Goal: Task Accomplishment & Management: Manage account settings

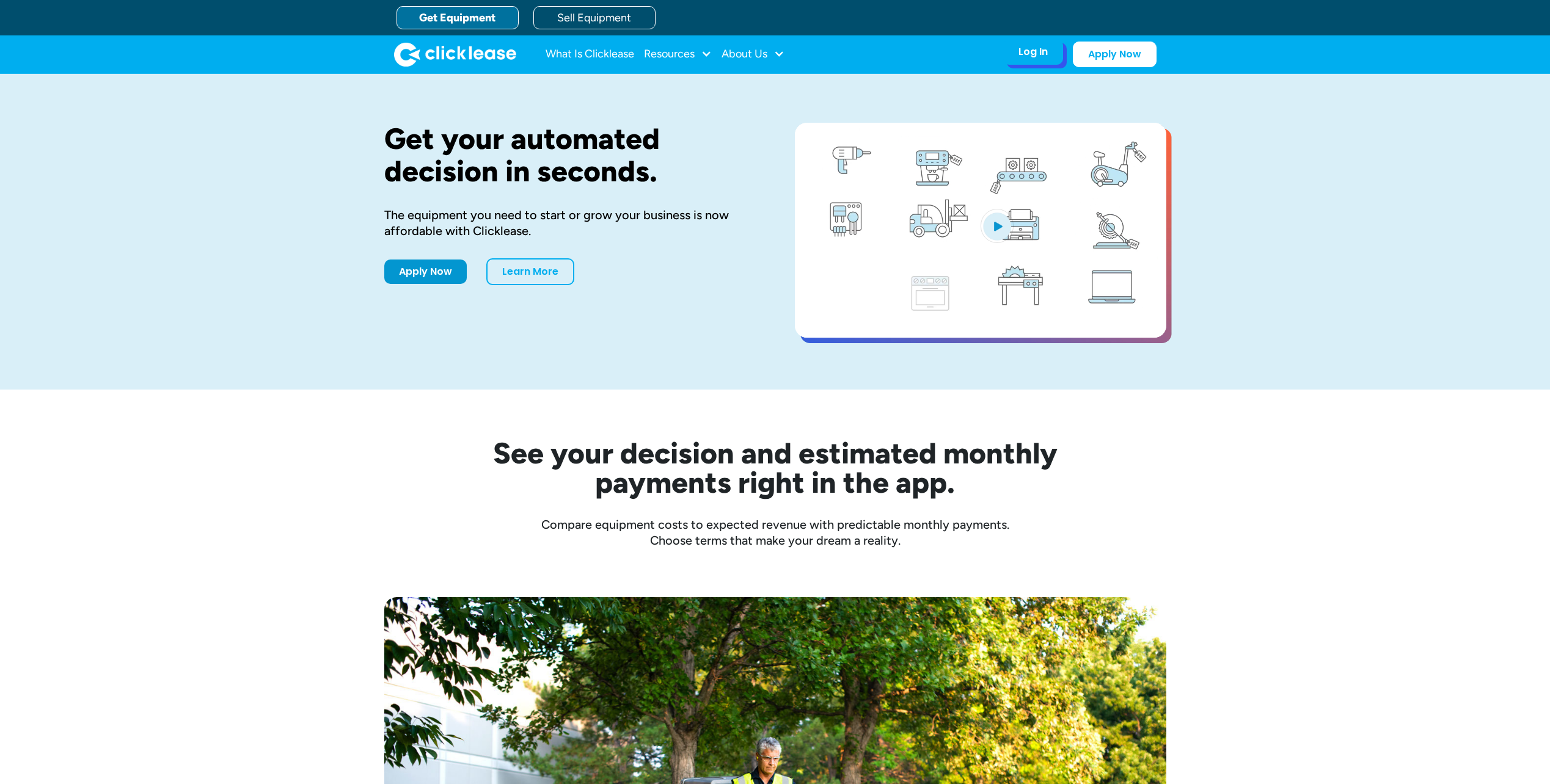
click at [1035, 52] on div "Log In" at bounding box center [1033, 52] width 29 height 12
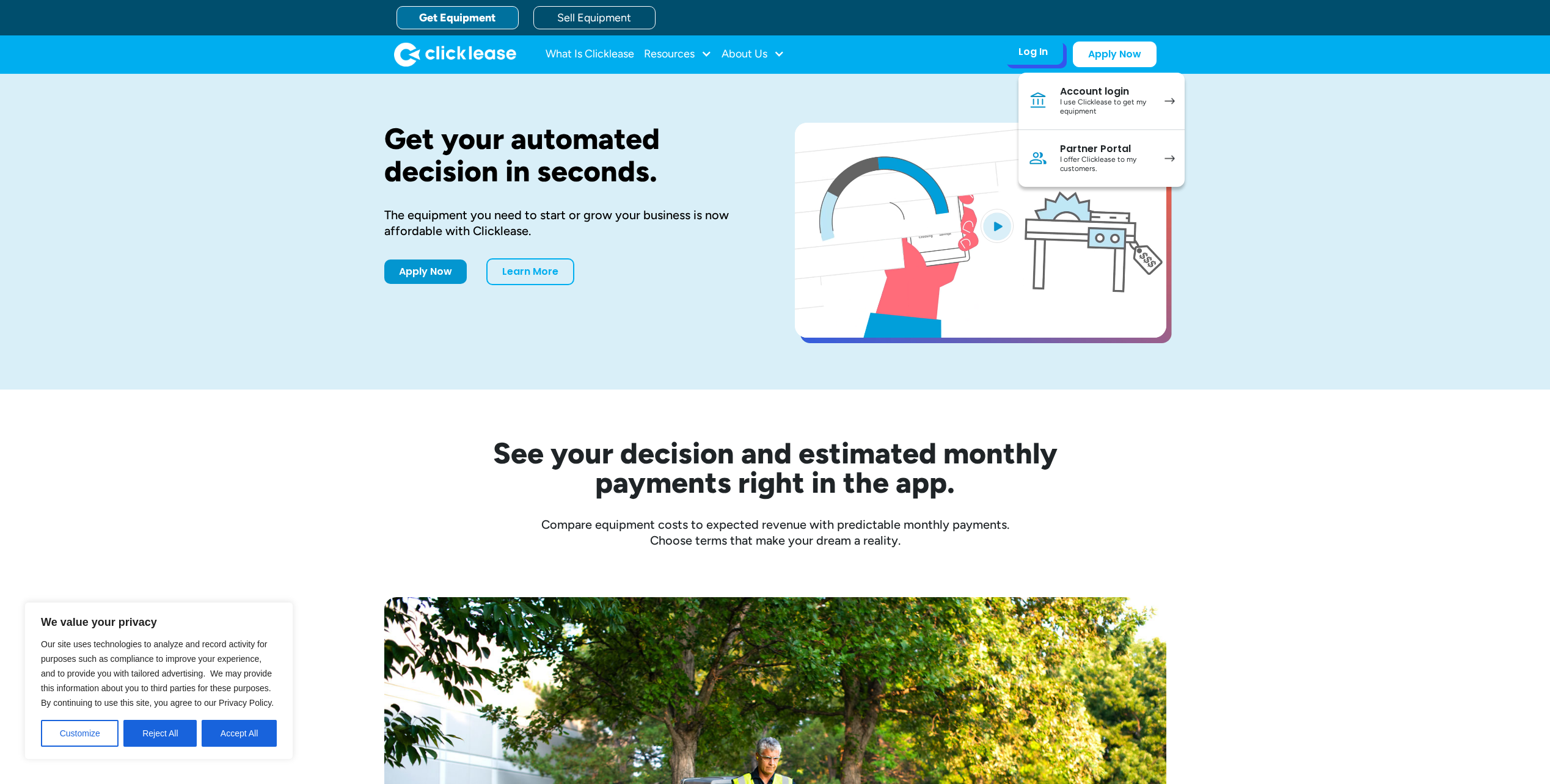
click at [1069, 155] on div "I offer Clicklease to my customers." at bounding box center [1106, 165] width 93 height 19
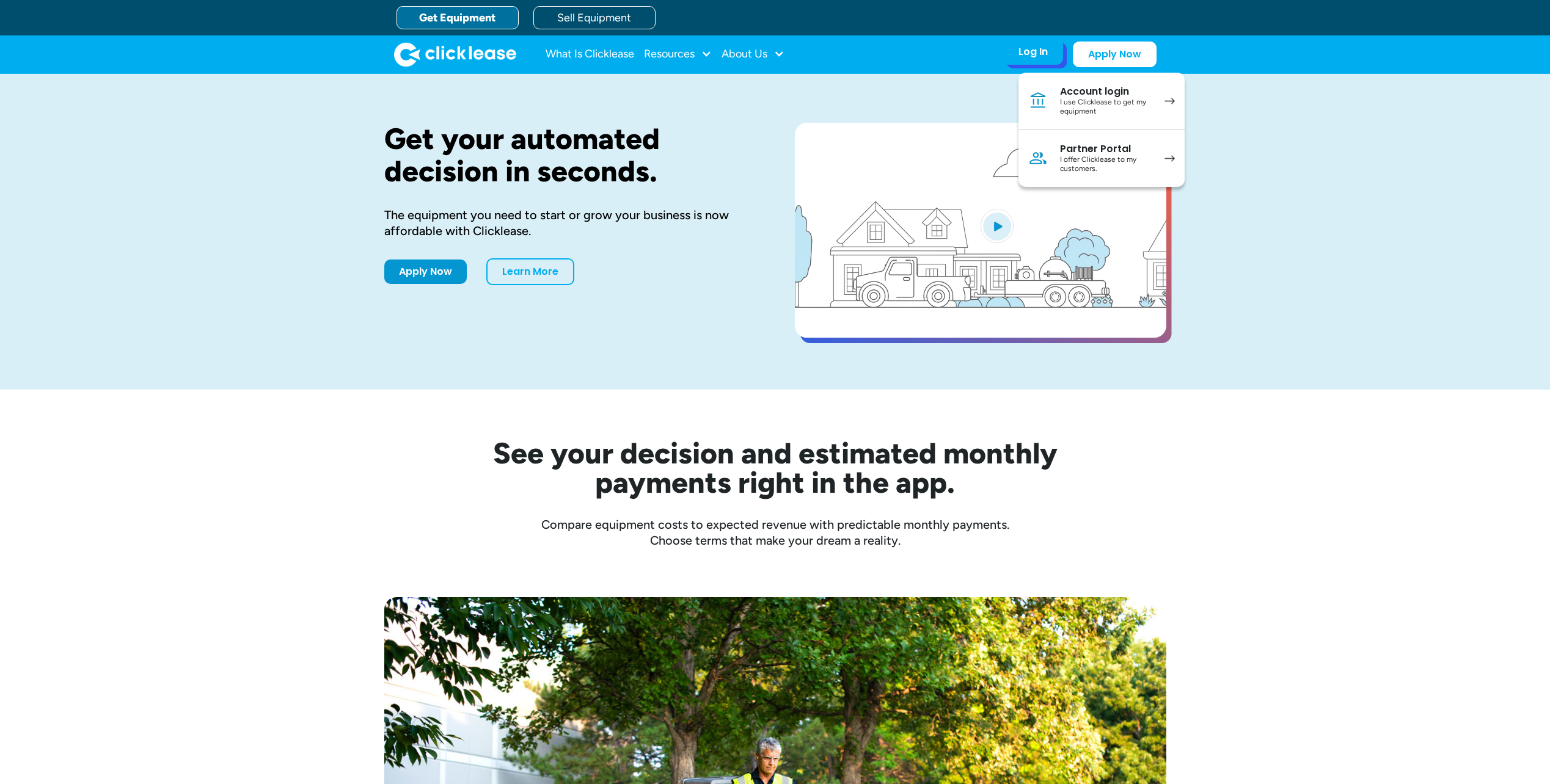
click at [1085, 147] on div "Partner Portal" at bounding box center [1106, 149] width 93 height 12
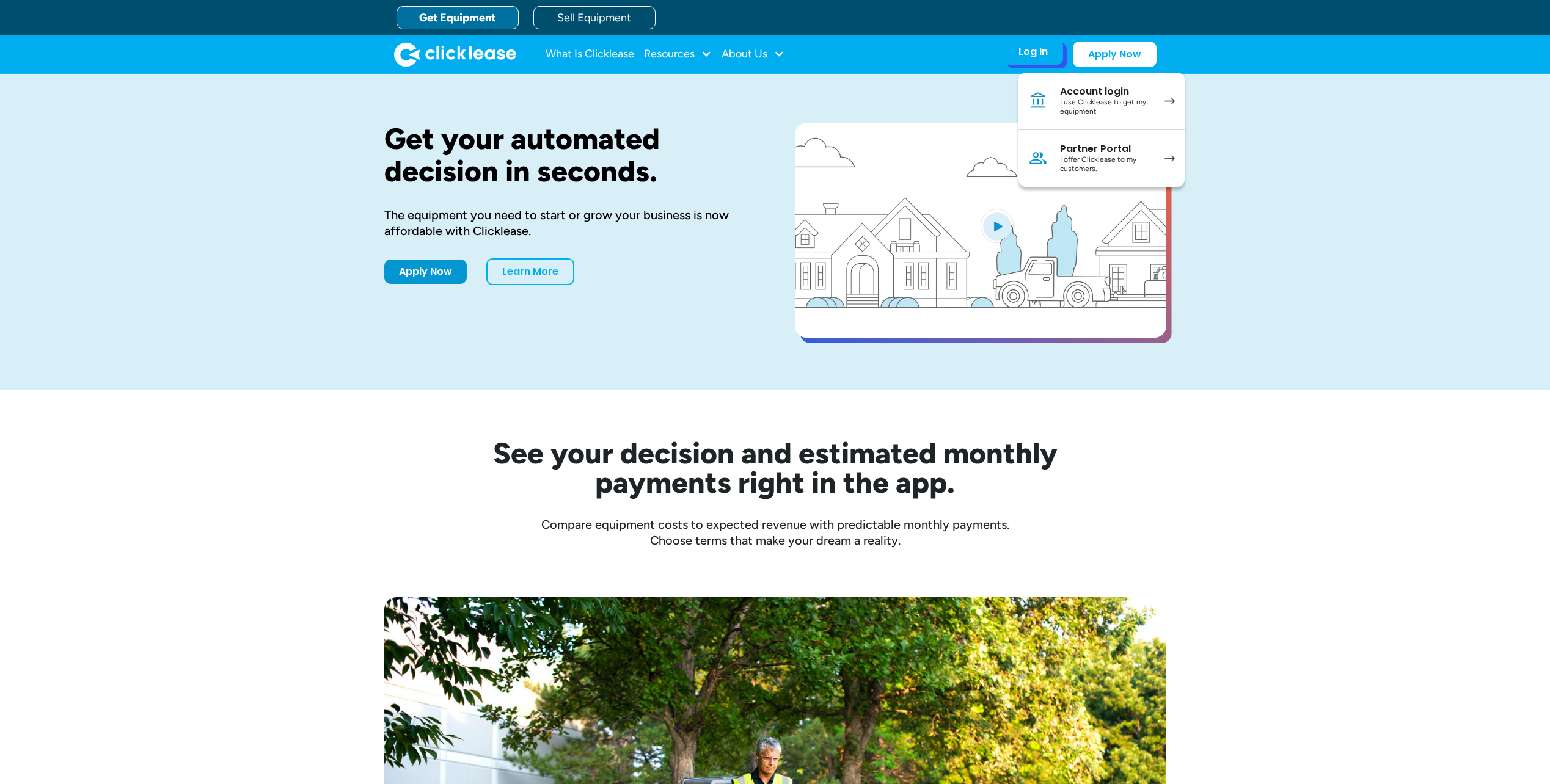
click at [1089, 145] on div "Partner Portal" at bounding box center [1106, 149] width 93 height 12
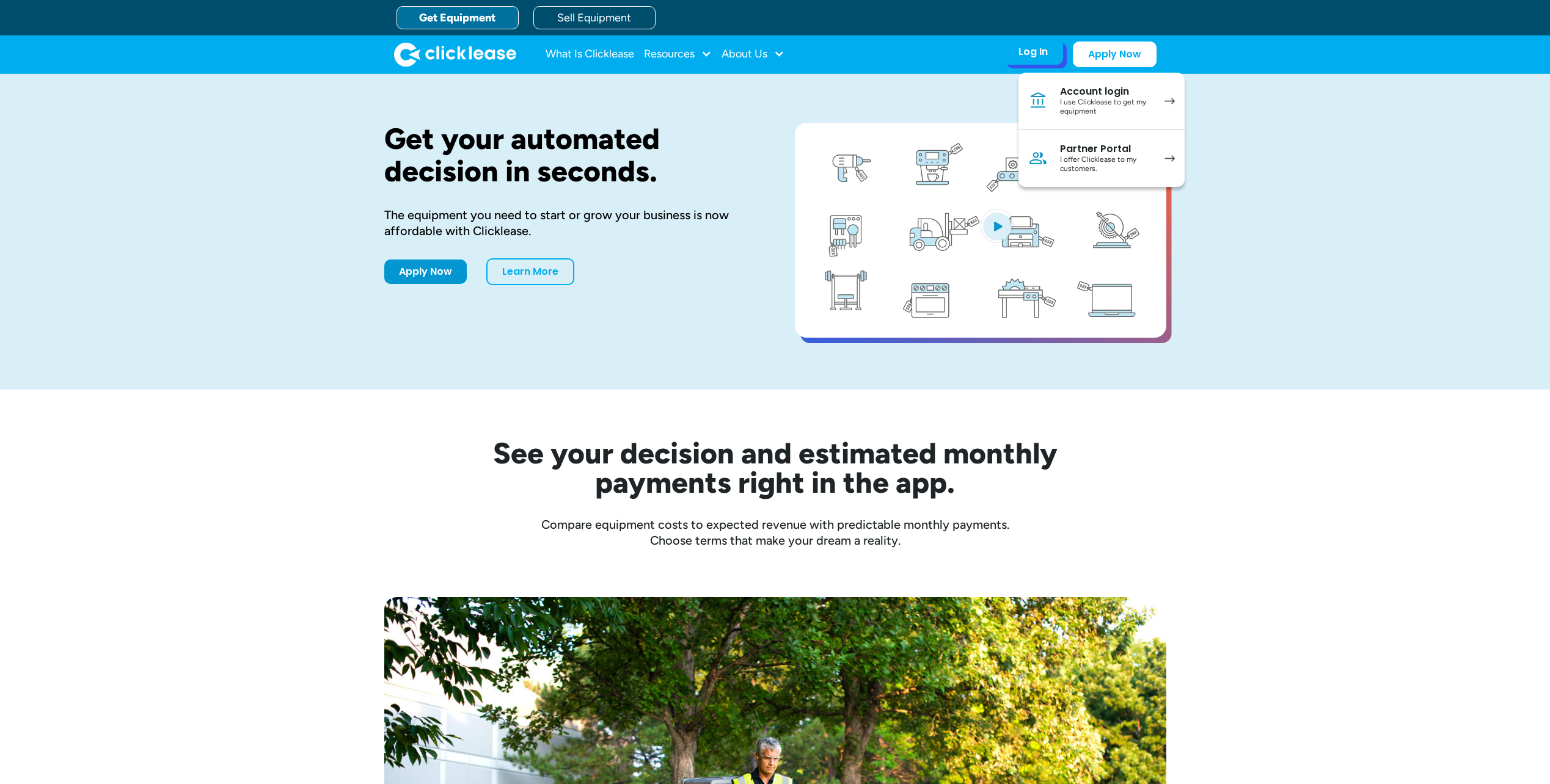
click at [1089, 145] on div "Partner Portal" at bounding box center [1106, 149] width 93 height 12
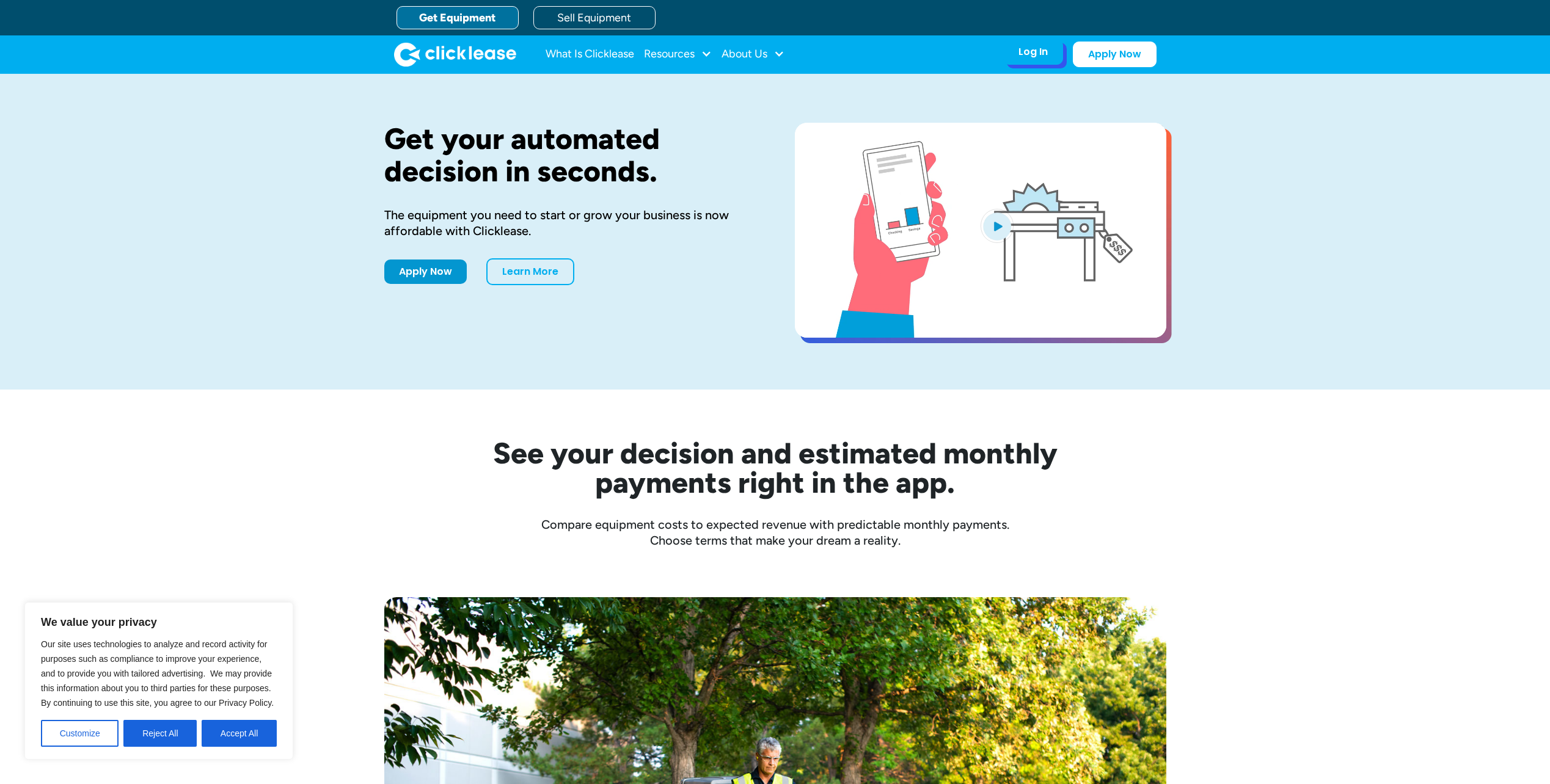
click at [1045, 54] on div "Log In" at bounding box center [1033, 52] width 29 height 12
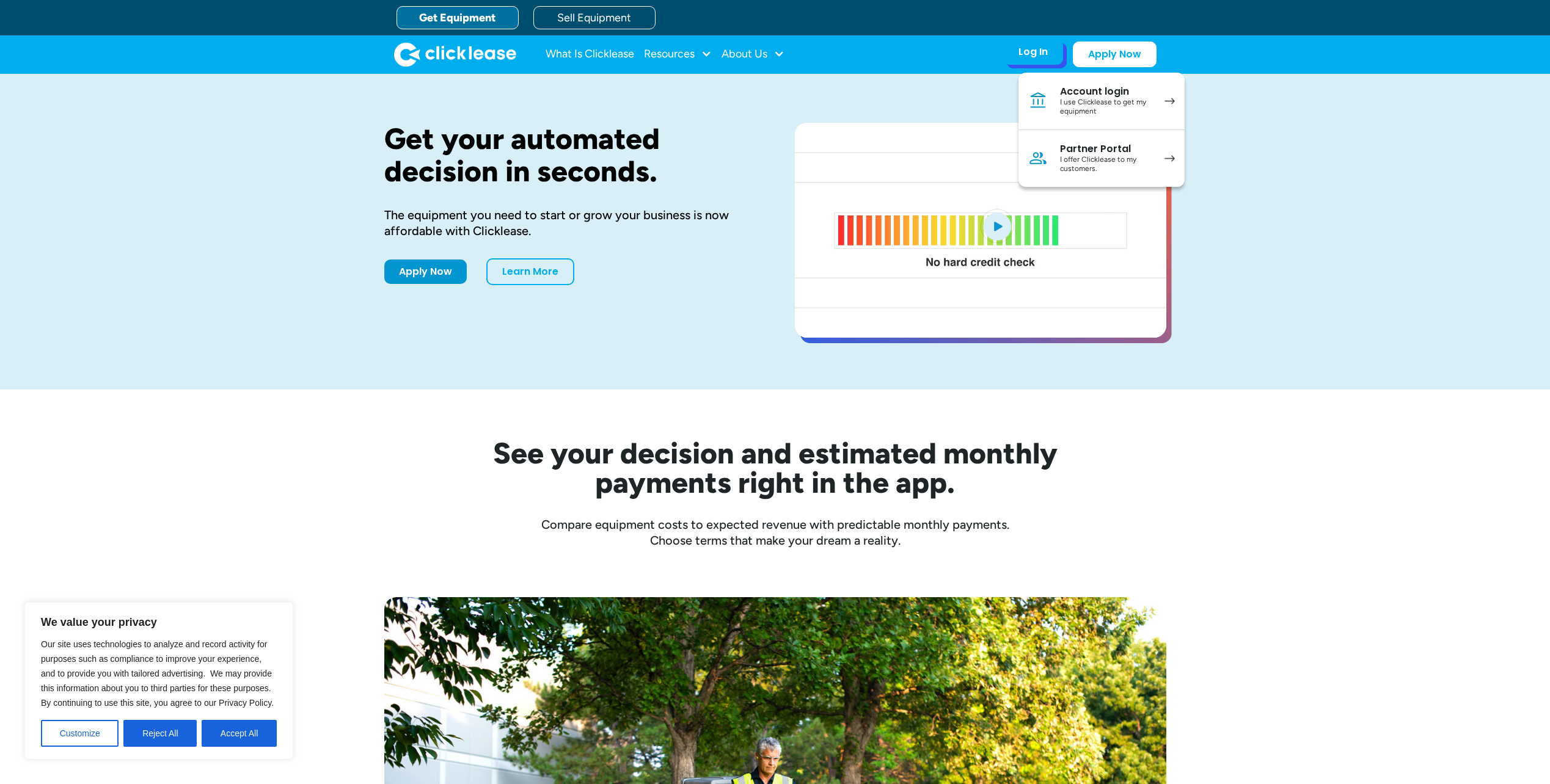
click at [1091, 157] on div "I offer Clicklease to my customers." at bounding box center [1106, 165] width 93 height 19
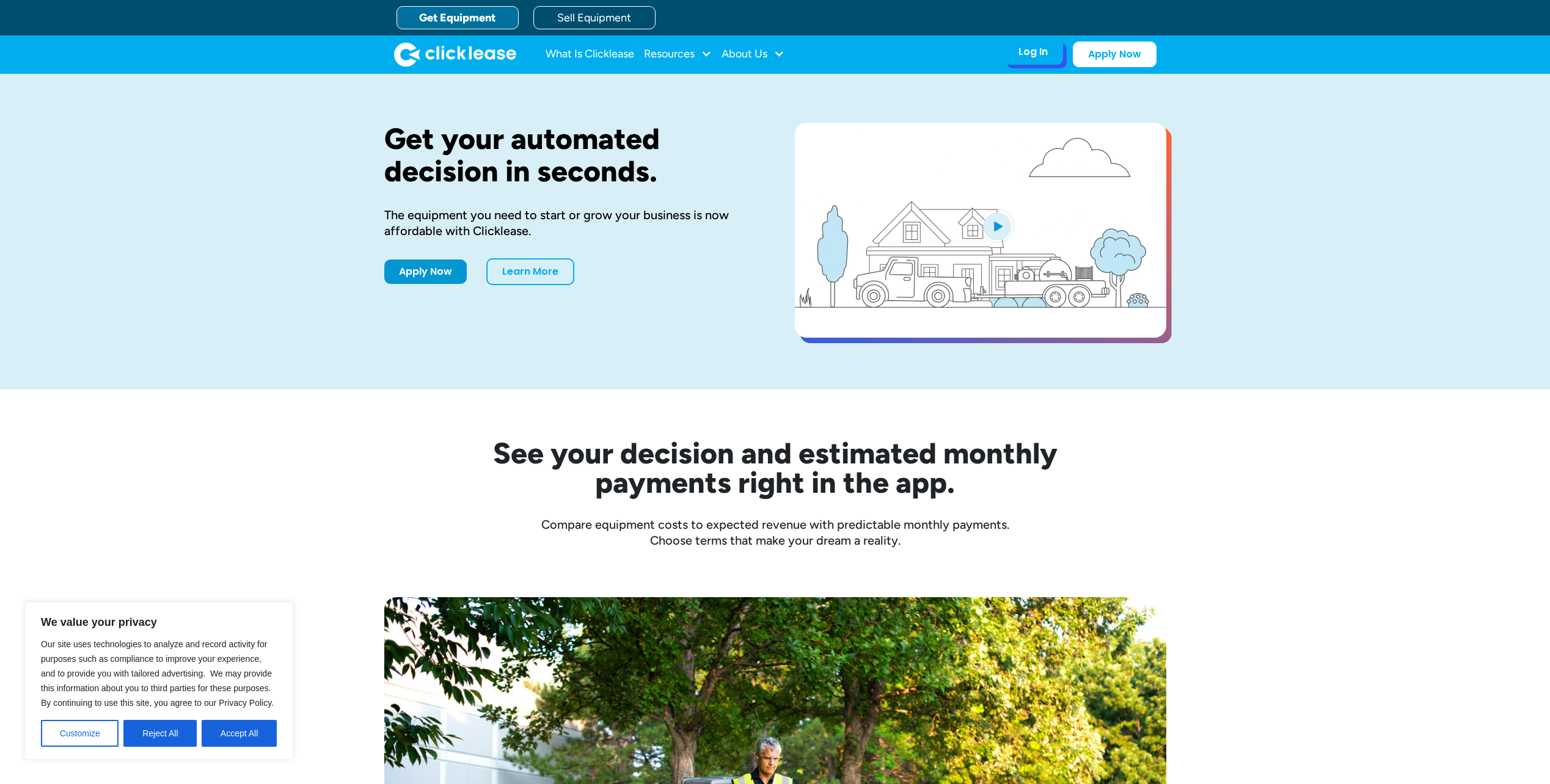
click at [1020, 61] on div "Log In Account login I use Clicklease to get my equipment Partner Portal I offe…" at bounding box center [1033, 52] width 60 height 26
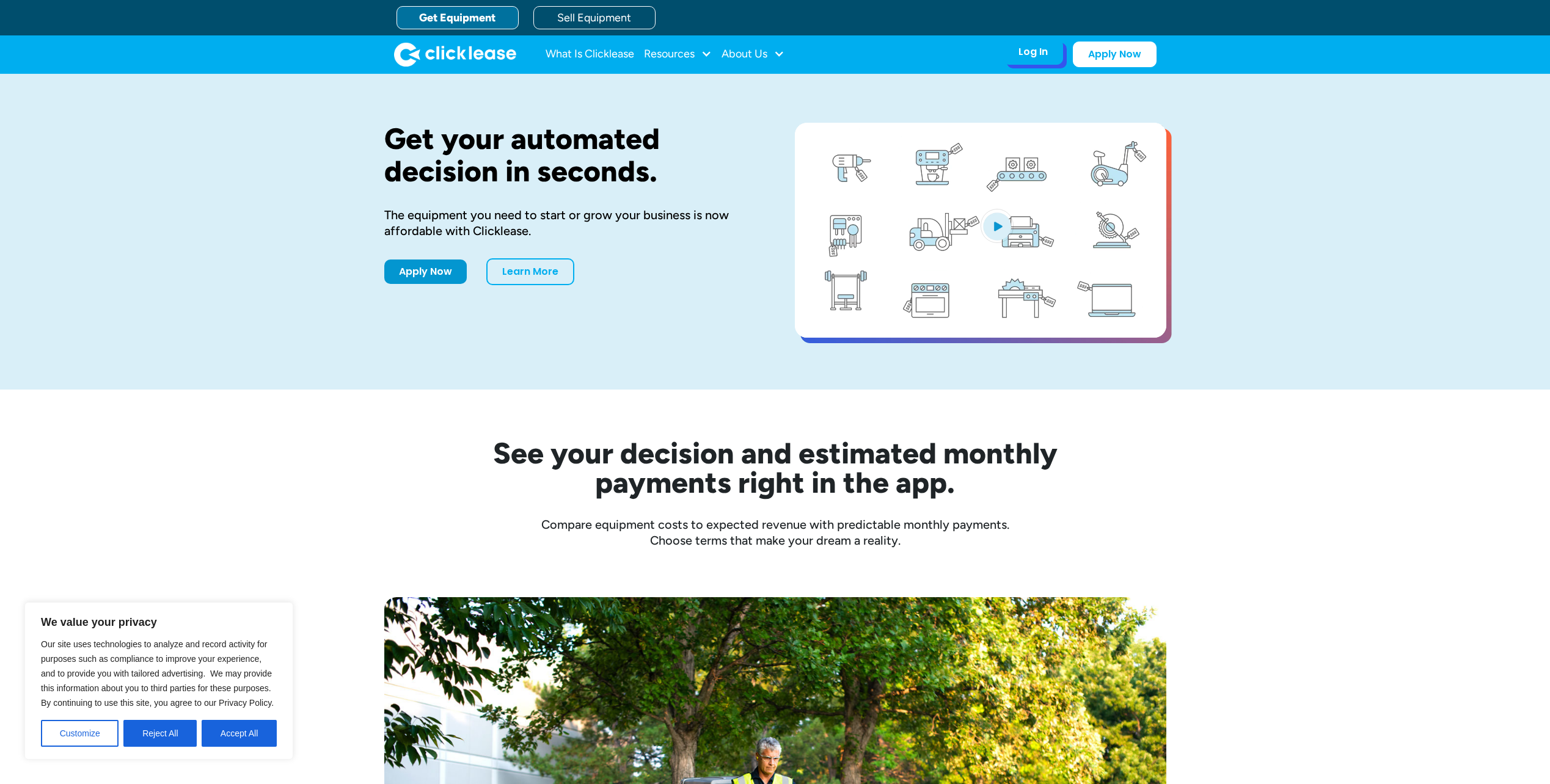
click at [1024, 53] on div "Log In" at bounding box center [1033, 52] width 29 height 12
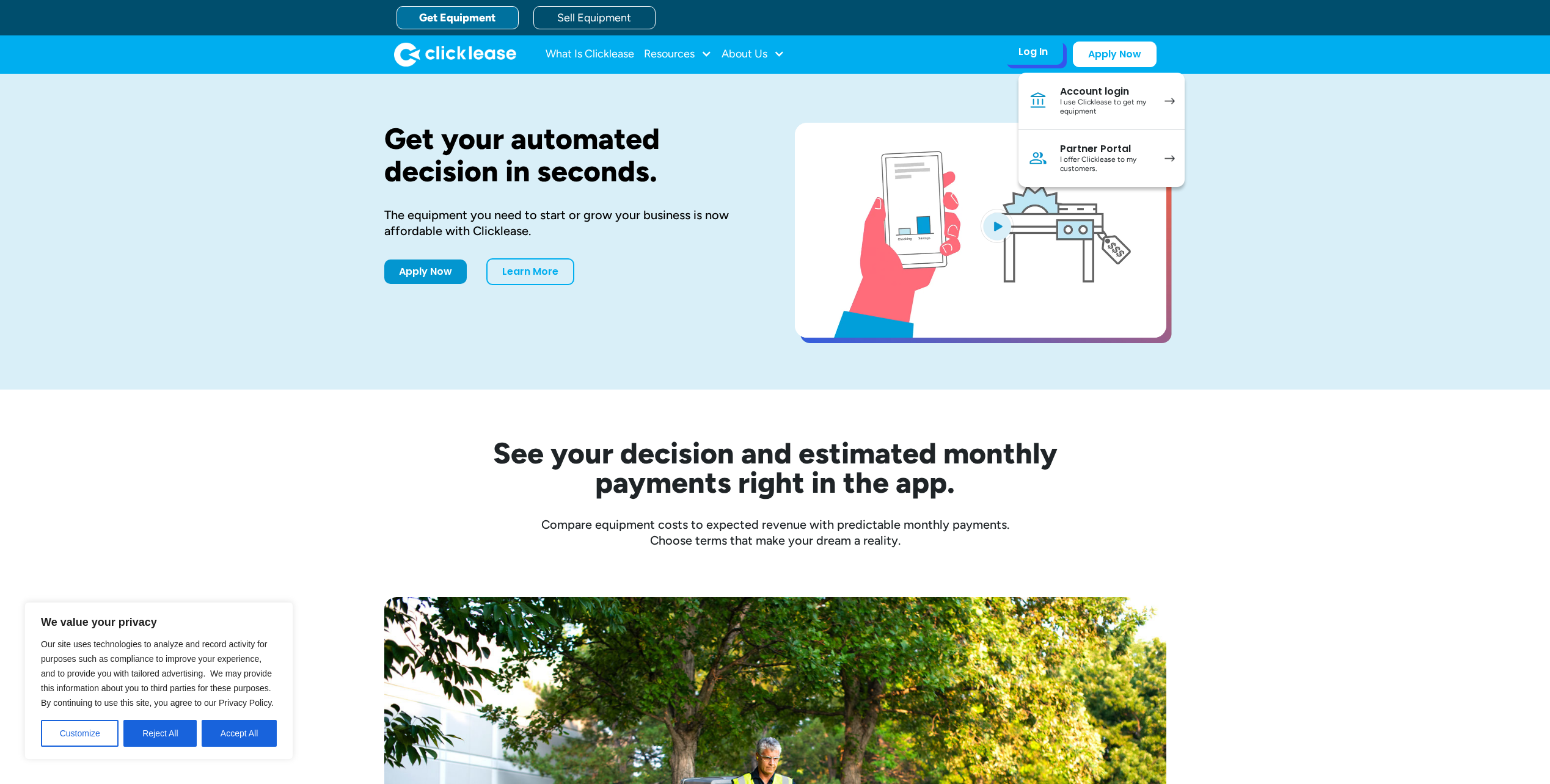
click at [1075, 155] on div "I offer Clicklease to my customers." at bounding box center [1106, 165] width 93 height 19
